Goal: Information Seeking & Learning: Learn about a topic

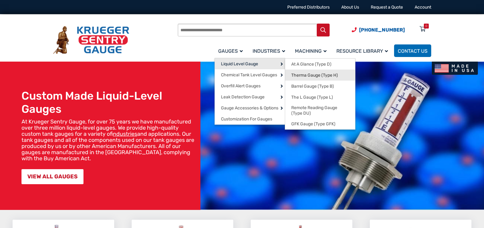
click at [310, 76] on span "Therma Gauge (Type H)" at bounding box center [314, 76] width 47 height 6
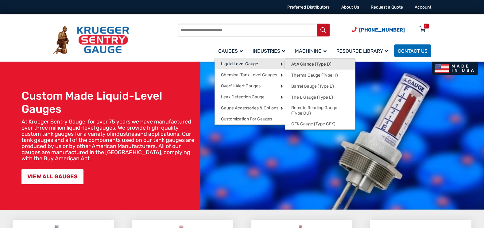
click at [335, 64] on link "At A Glance (Type D)" at bounding box center [320, 64] width 70 height 11
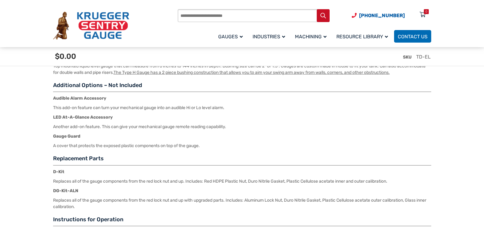
scroll to position [889, 0]
